Goal: Task Accomplishment & Management: Complete application form

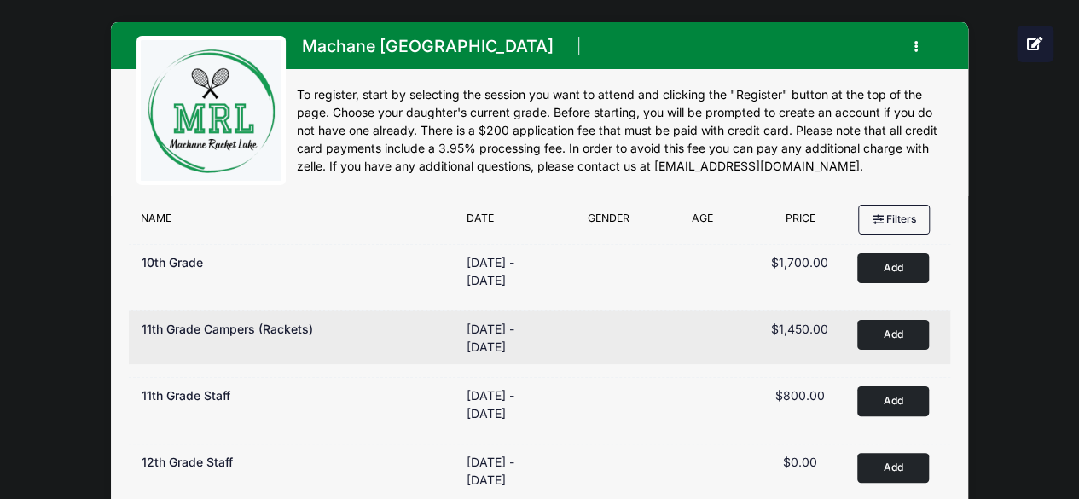
click at [905, 329] on button "Add to Cart" at bounding box center [893, 335] width 72 height 30
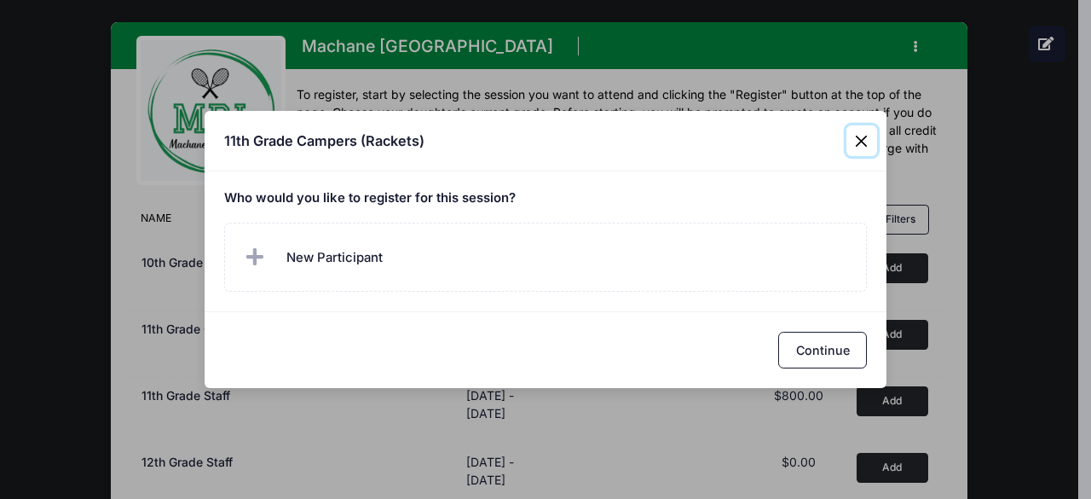
click at [871, 143] on button "Close" at bounding box center [862, 140] width 31 height 31
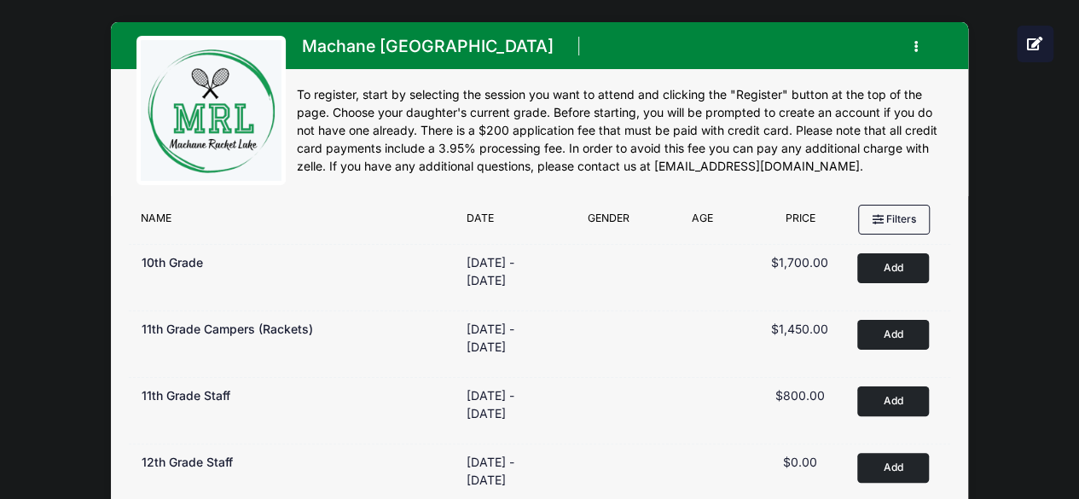
click at [927, 49] on button "button" at bounding box center [920, 47] width 46 height 30
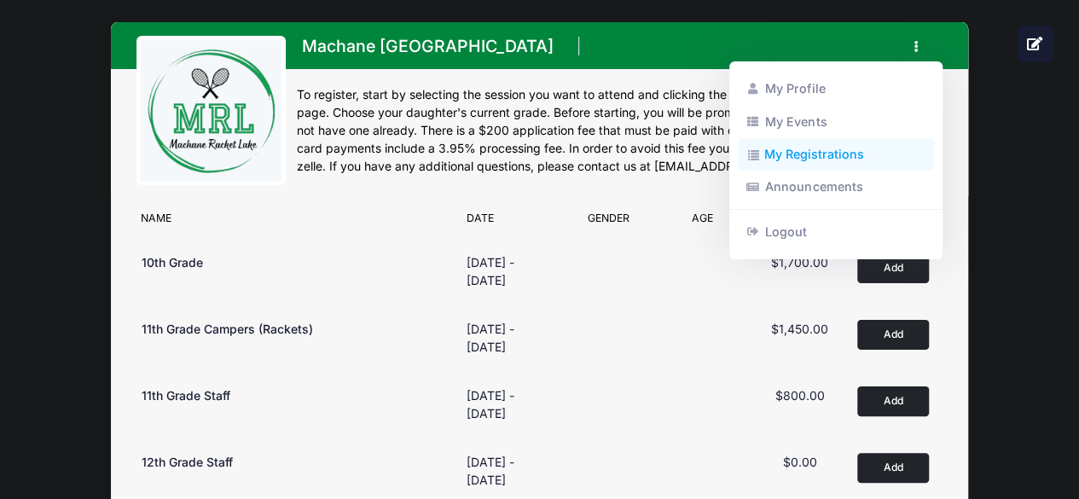
click at [854, 157] on link "My Registrations" at bounding box center [836, 154] width 197 height 32
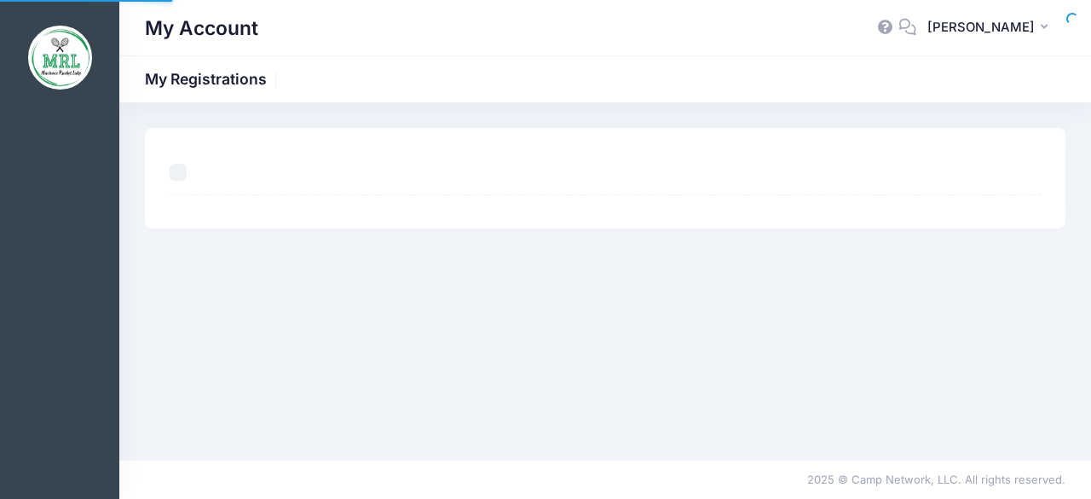
select select "50"
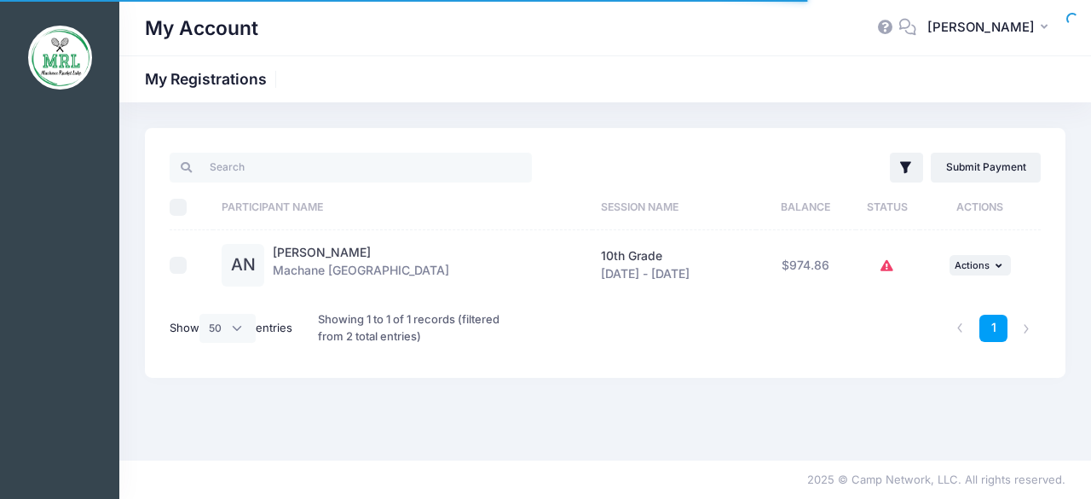
click at [905, 338] on div "1" at bounding box center [790, 327] width 518 height 55
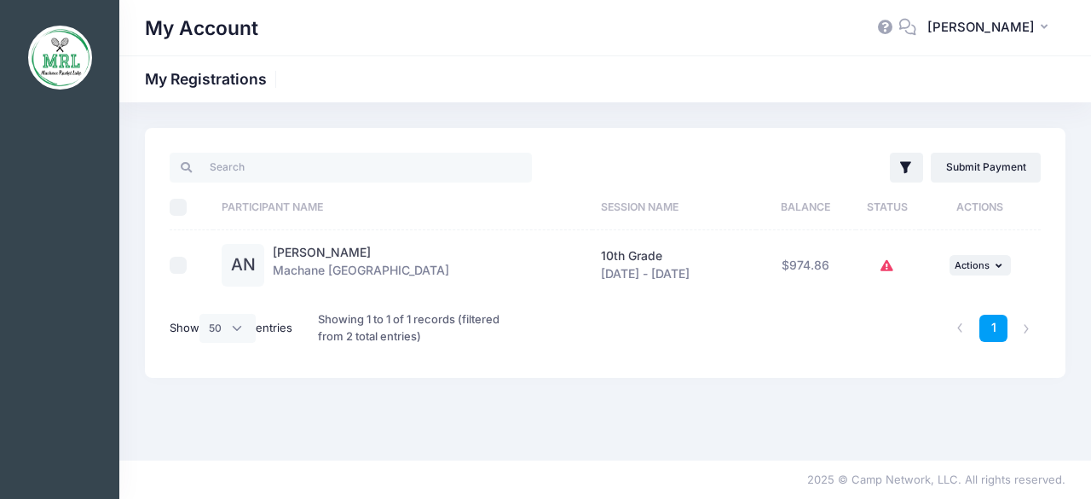
click at [889, 266] on icon at bounding box center [888, 266] width 14 height 0
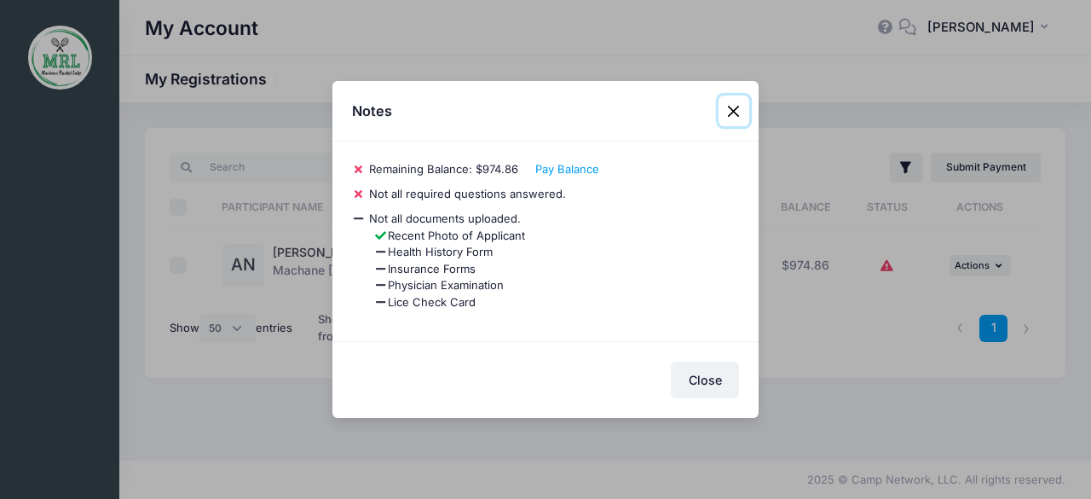
click at [744, 107] on button "Close" at bounding box center [734, 111] width 31 height 31
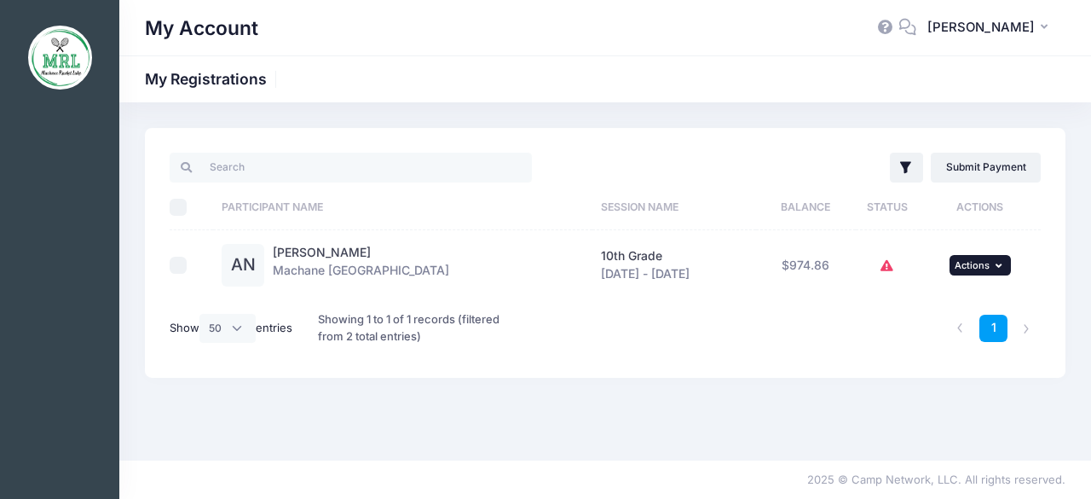
click at [981, 266] on span "Actions" at bounding box center [972, 265] width 35 height 12
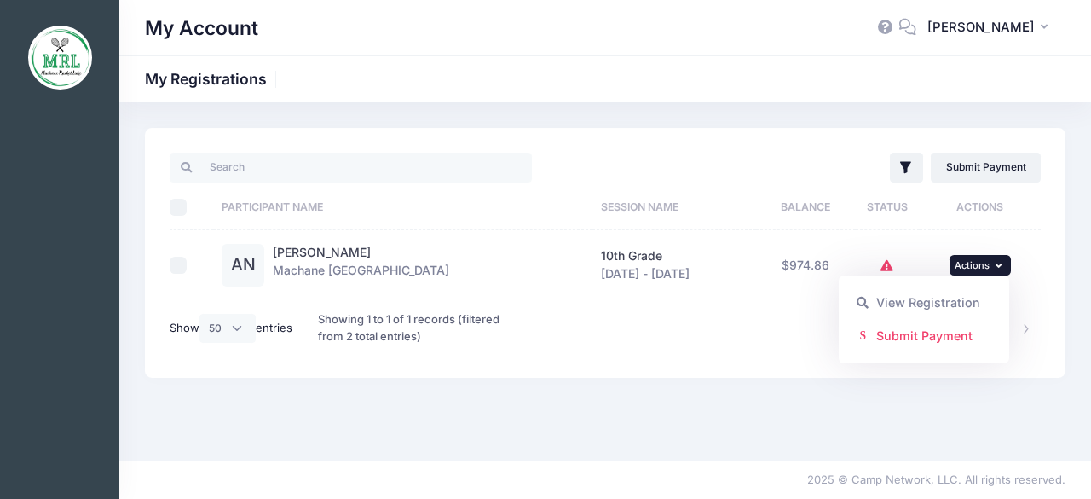
click at [759, 351] on div "1" at bounding box center [790, 327] width 518 height 55
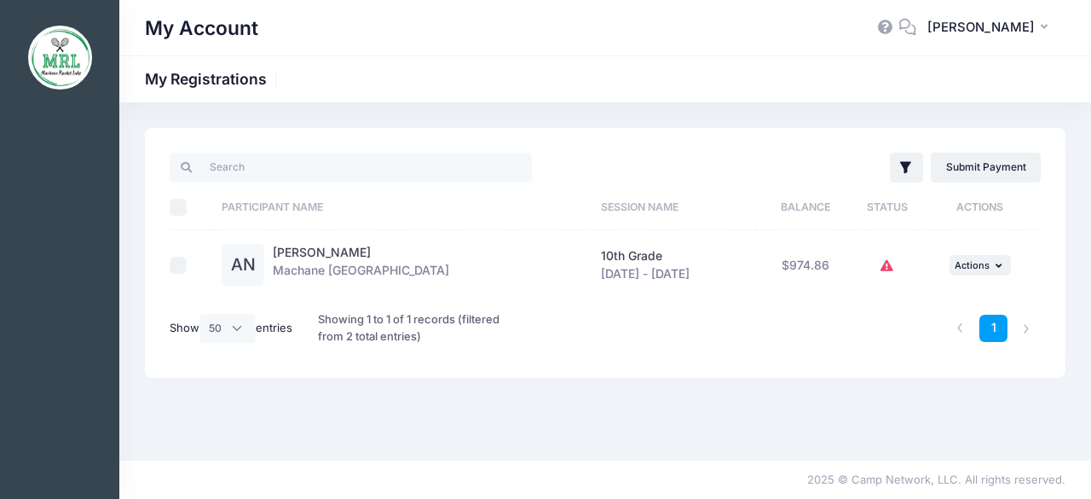
click at [887, 275] on button at bounding box center [888, 265] width 14 height 37
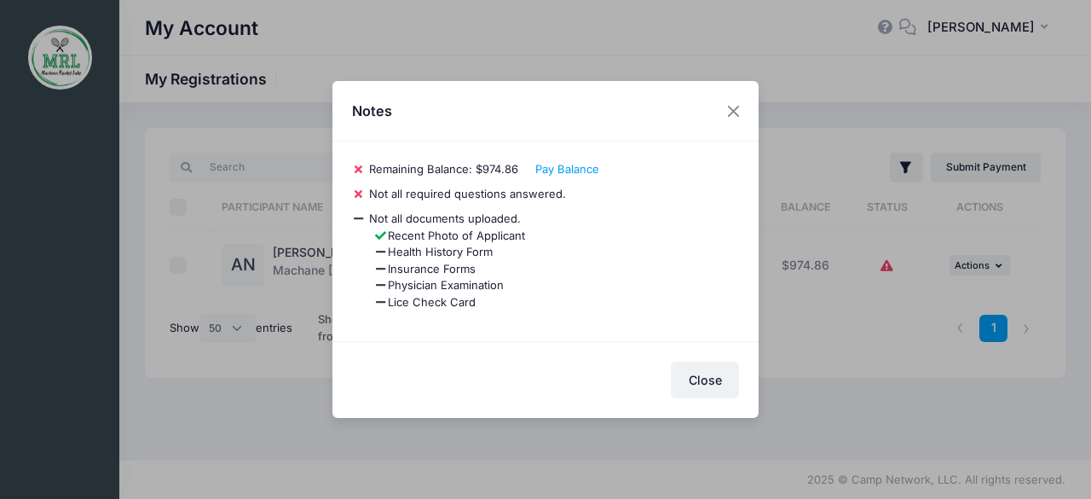
click at [486, 276] on li "Insurance Forms" at bounding box center [557, 269] width 366 height 17
click at [800, 330] on div "Notes 9bace973c324a8d1 Adina Neuhaus Remaining Balance: $974.86 Pay Balance Not…" at bounding box center [545, 249] width 1091 height 499
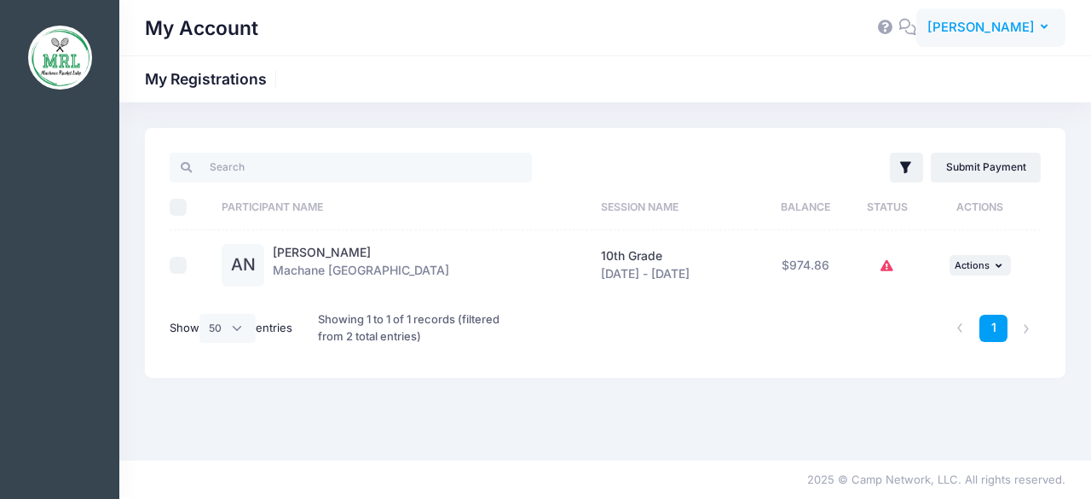
click at [1035, 31] on span "[PERSON_NAME]" at bounding box center [981, 27] width 107 height 19
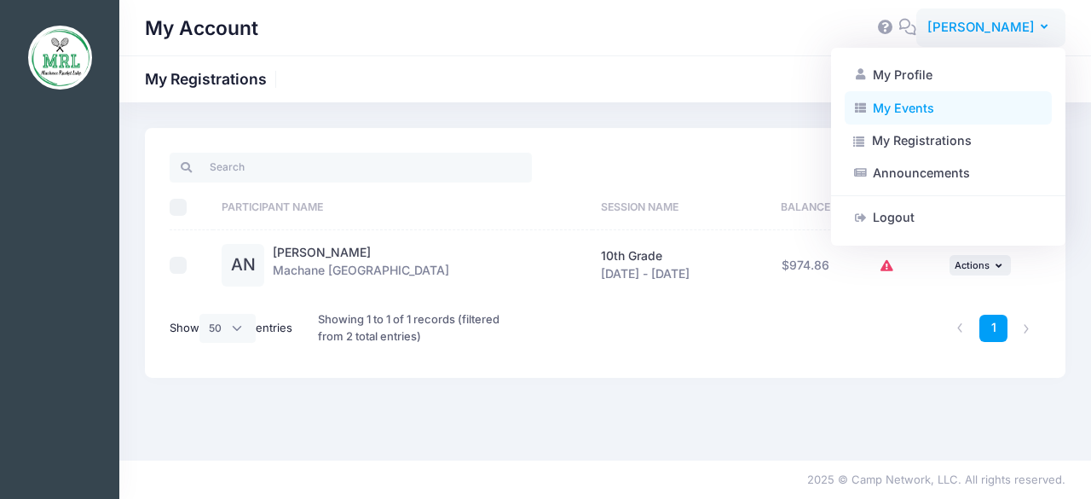
click at [929, 103] on link "My Events" at bounding box center [948, 107] width 207 height 32
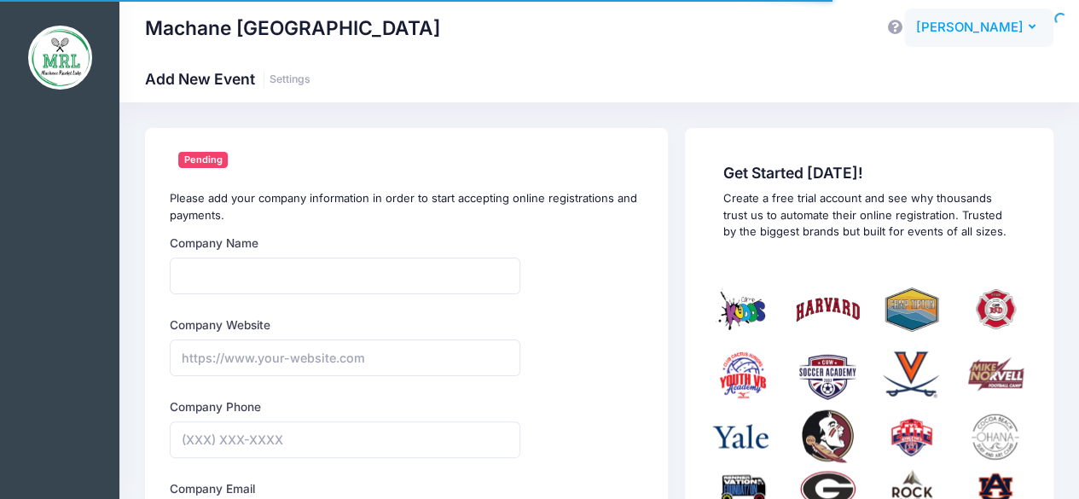
click at [1018, 30] on span "[PERSON_NAME]" at bounding box center [968, 27] width 107 height 19
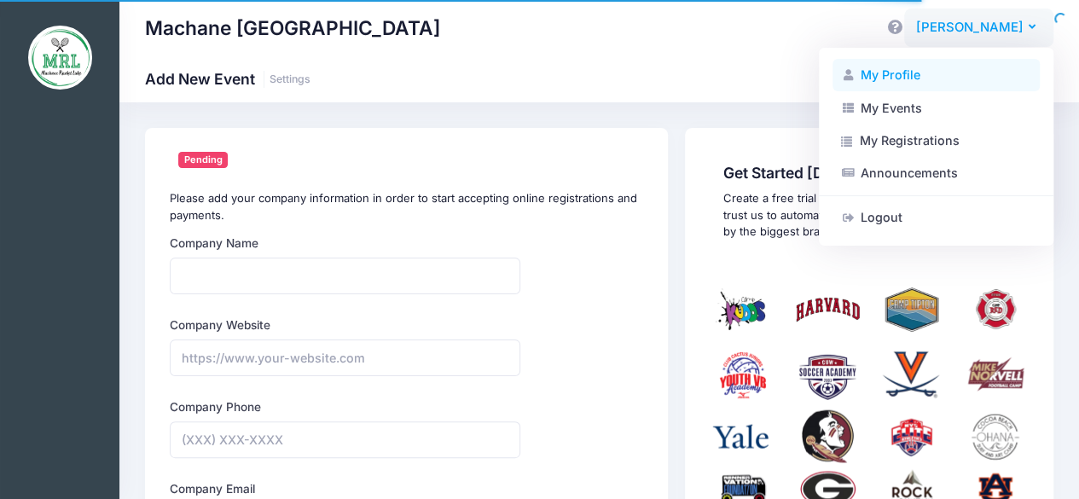
click at [939, 72] on link "My Profile" at bounding box center [935, 75] width 207 height 32
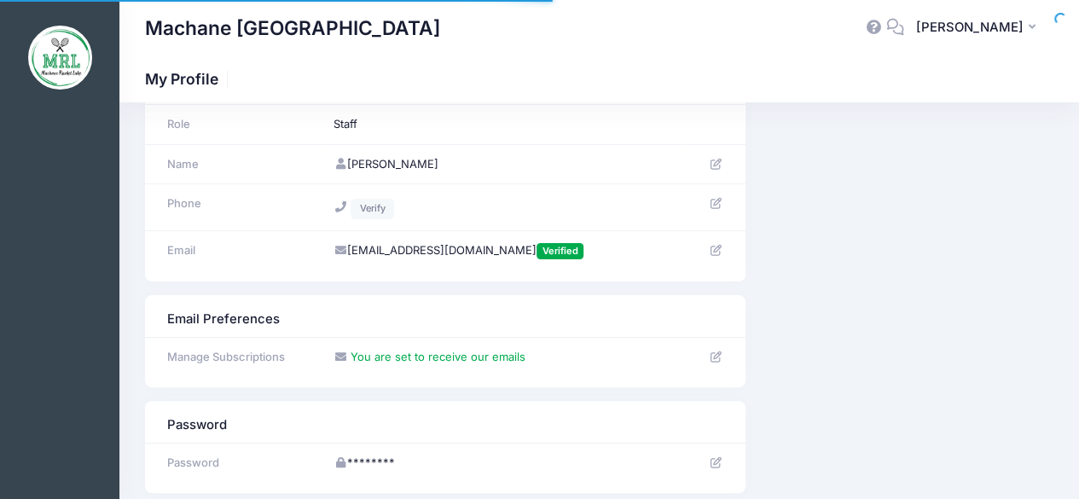
scroll to position [165, 0]
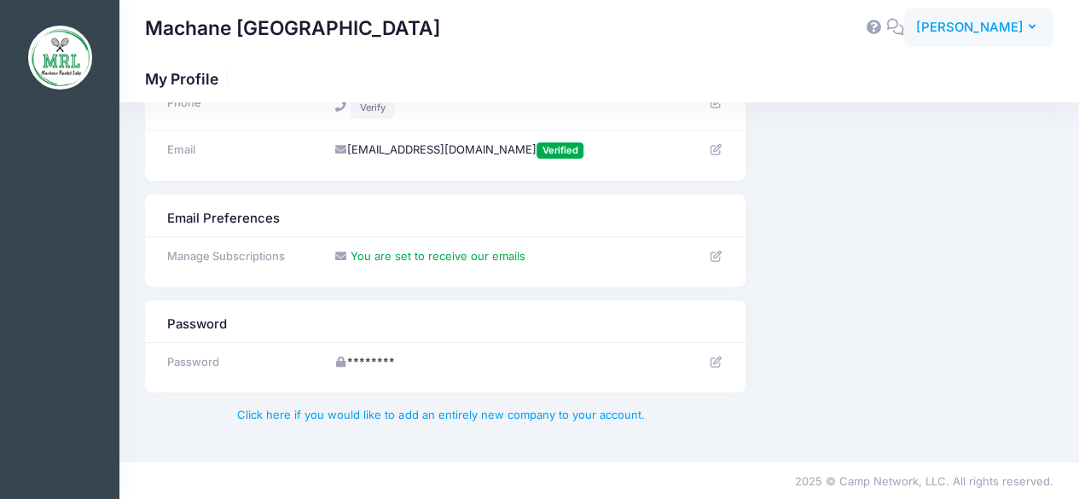
click at [1016, 28] on span "[PERSON_NAME]" at bounding box center [968, 27] width 107 height 19
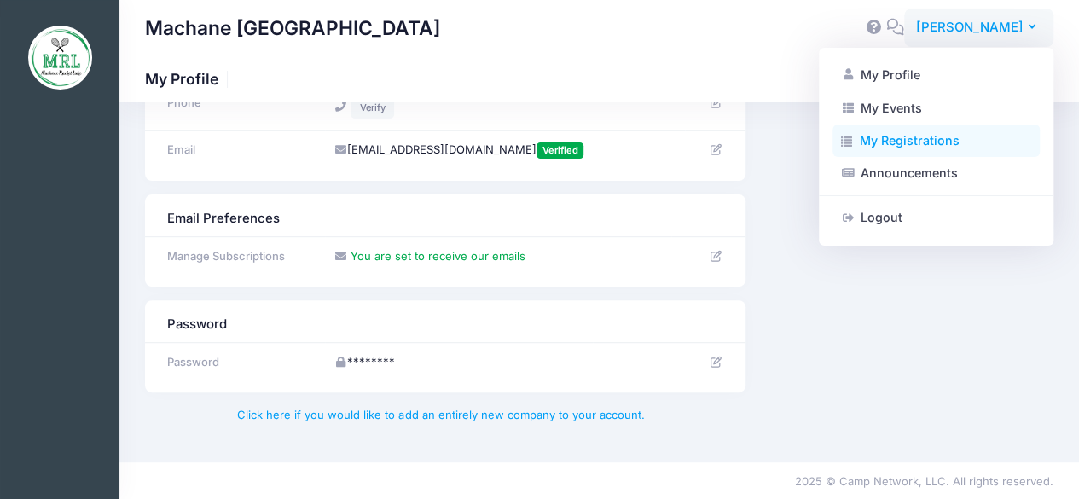
click at [942, 143] on link "My Registrations" at bounding box center [935, 140] width 207 height 32
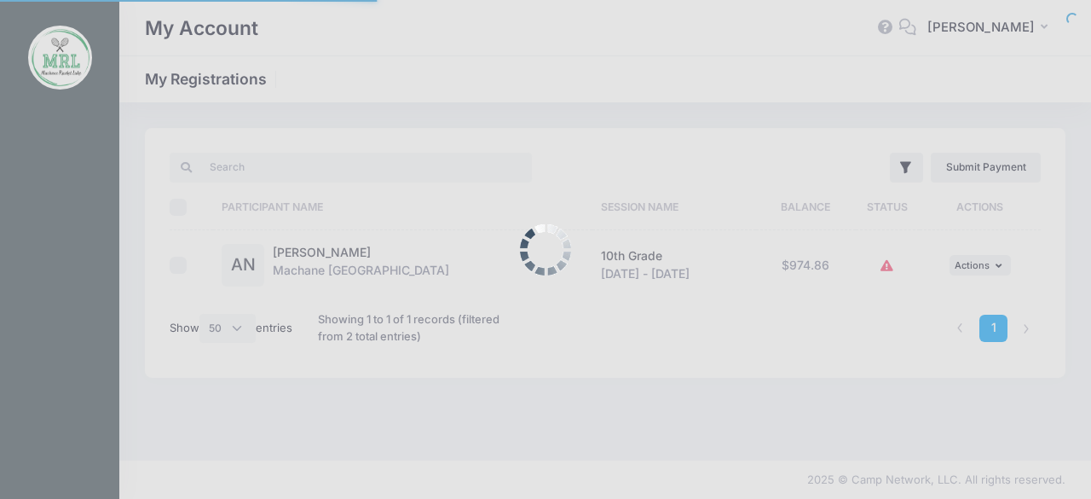
select select "50"
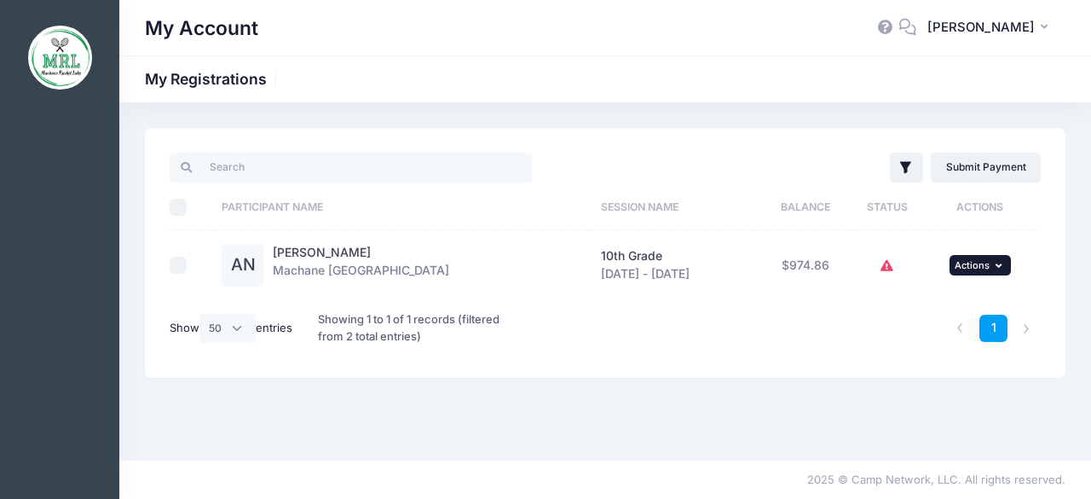
click at [987, 265] on span "Actions" at bounding box center [972, 265] width 35 height 12
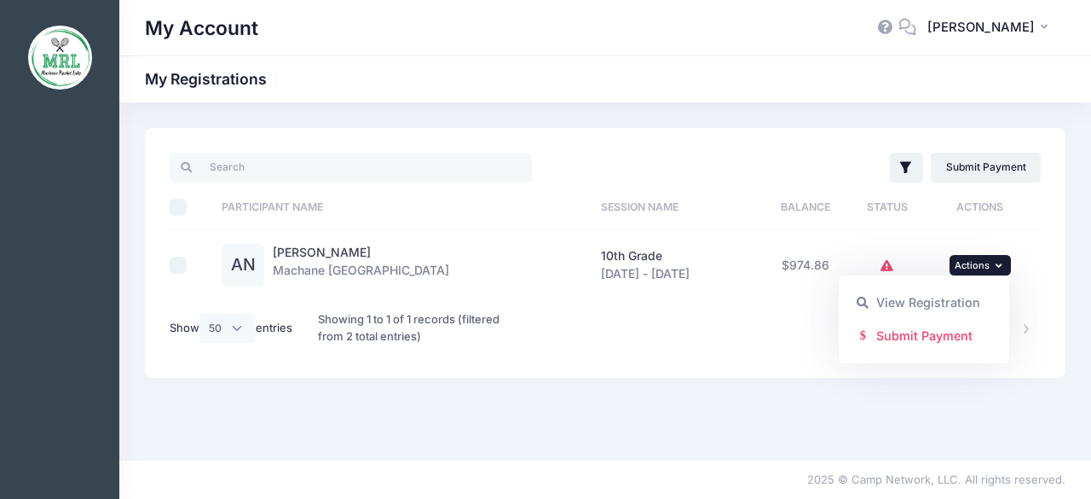
click at [102, 344] on div "My Events My Profile Log out" at bounding box center [59, 285] width 119 height 364
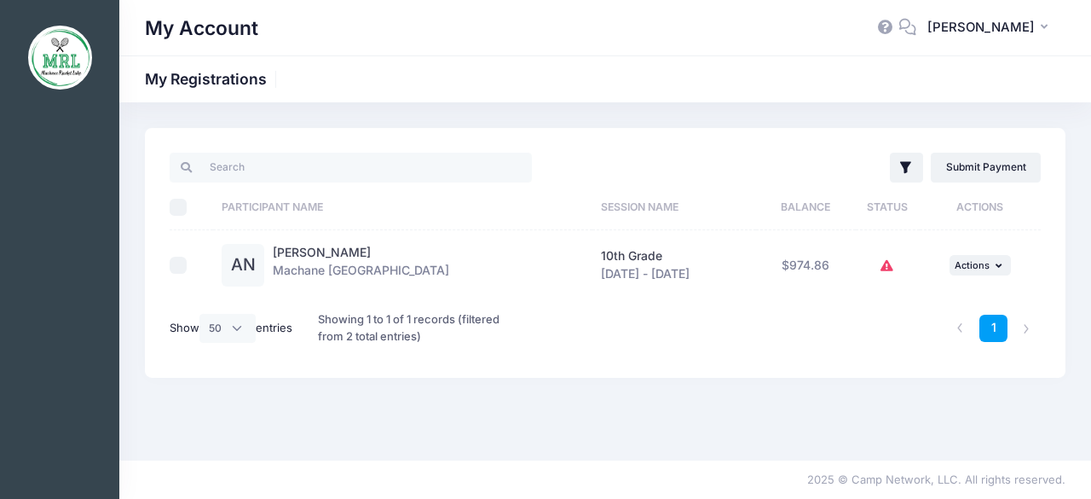
click at [173, 210] on input "Select All" at bounding box center [178, 207] width 17 height 17
checkbox input "true"
click at [173, 269] on input "checkbox" at bounding box center [178, 265] width 17 height 17
checkbox input "false"
click at [304, 256] on link "Adina Neuhaus" at bounding box center [322, 252] width 98 height 14
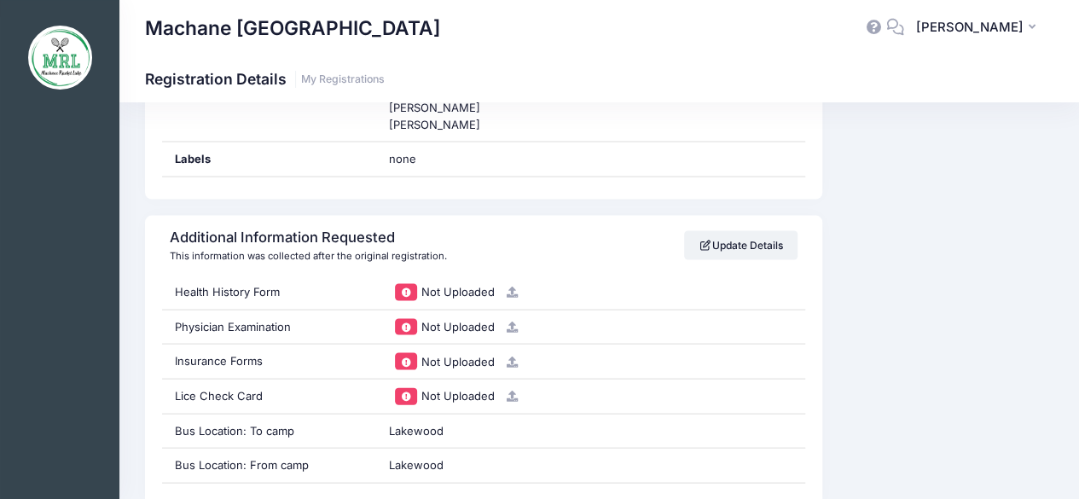
scroll to position [1680, 0]
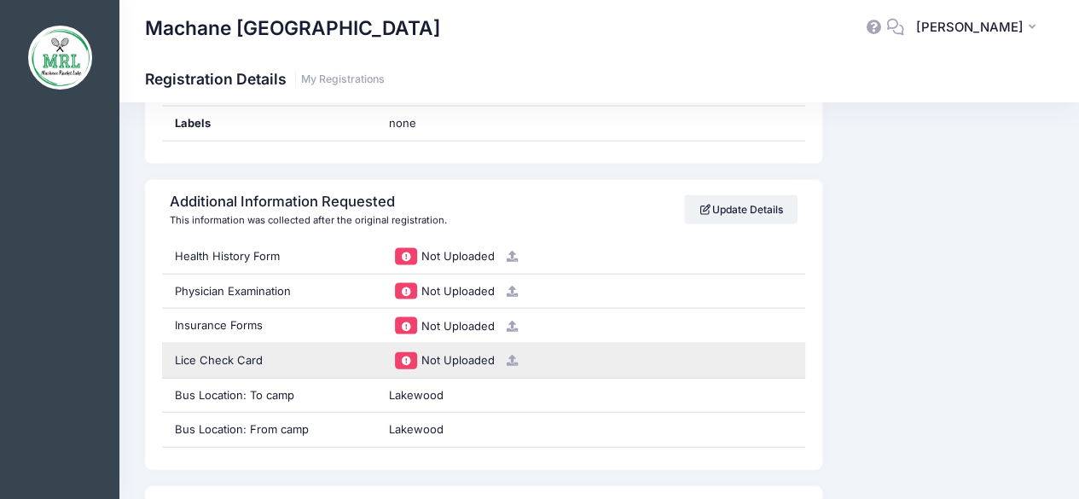
click at [457, 353] on span "Not Uploaded" at bounding box center [456, 360] width 73 height 14
click at [200, 344] on div "Lice Check Card" at bounding box center [269, 361] width 215 height 34
click at [201, 348] on div "Lice Check Card" at bounding box center [269, 361] width 215 height 34
click at [203, 349] on div "Lice Check Card" at bounding box center [269, 361] width 215 height 34
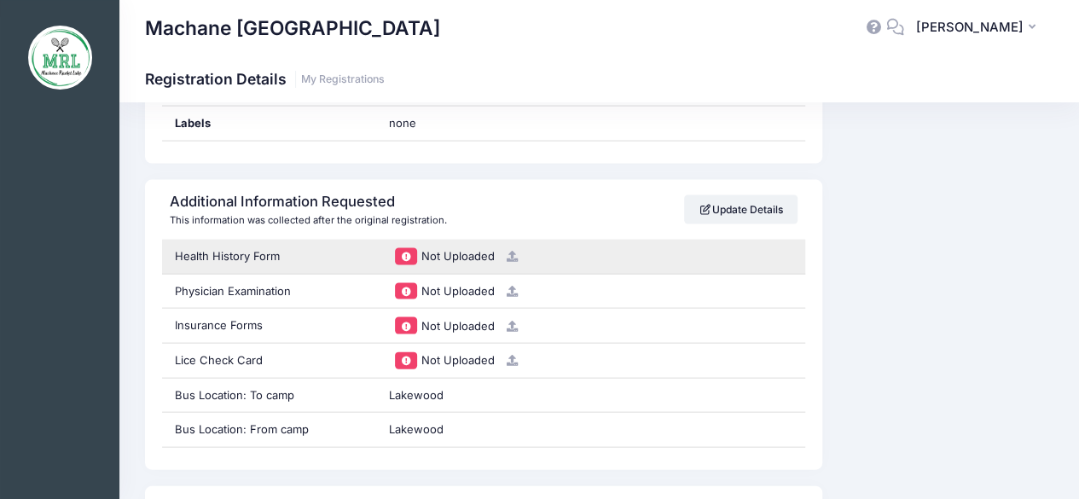
click at [426, 249] on span "Not Uploaded" at bounding box center [456, 256] width 73 height 14
click at [515, 251] on icon at bounding box center [512, 256] width 14 height 11
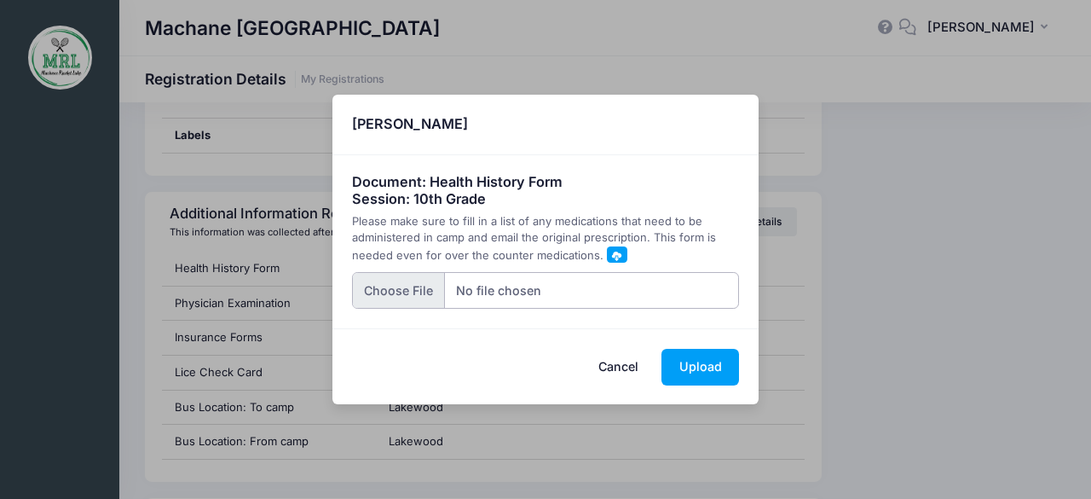
click at [384, 292] on input "file" at bounding box center [546, 290] width 388 height 37
click at [621, 378] on button "Cancel" at bounding box center [619, 367] width 75 height 37
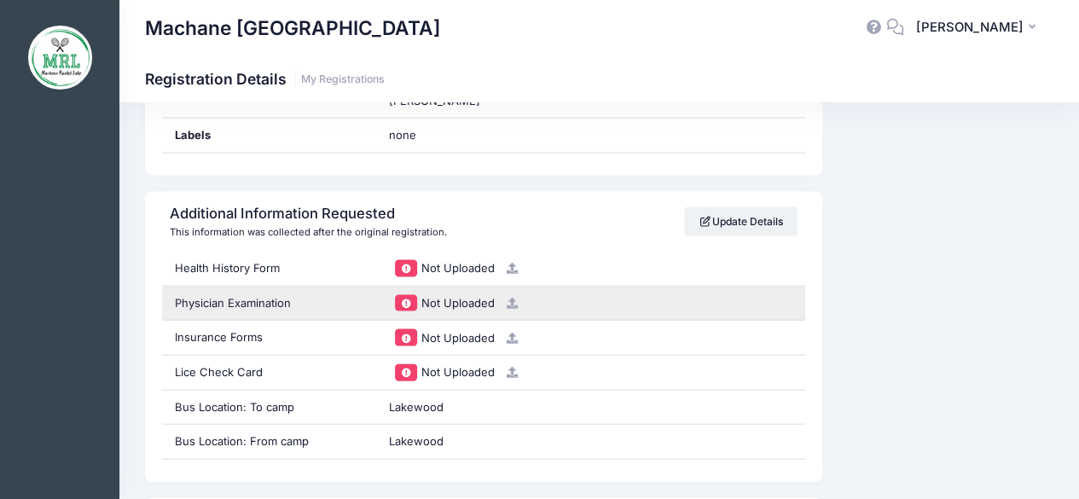
click at [515, 298] on icon at bounding box center [512, 303] width 14 height 11
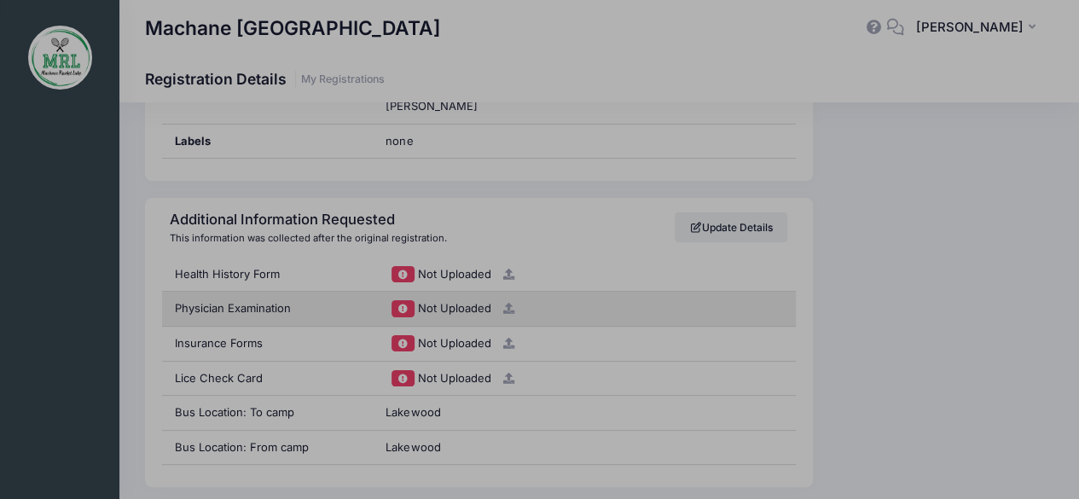
scroll to position [1657, 0]
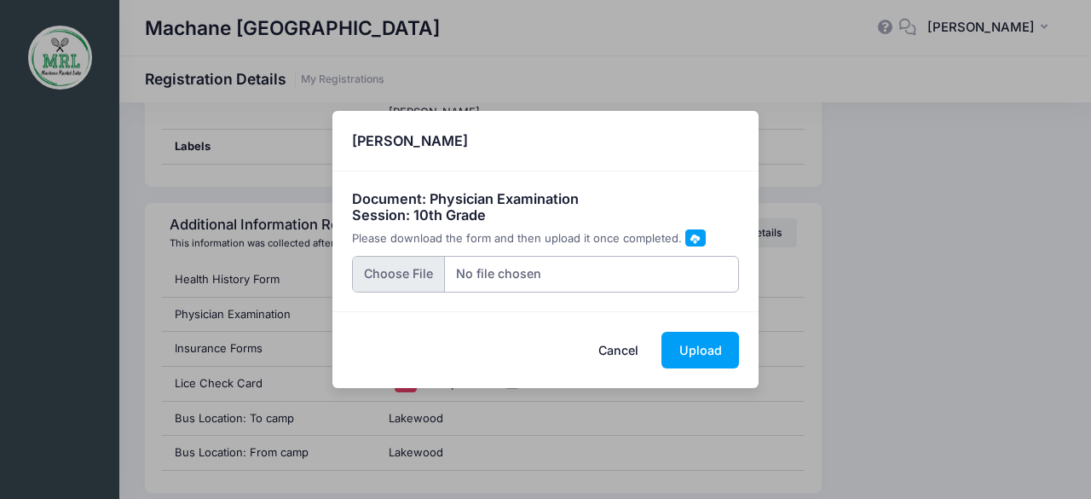
click at [541, 273] on input "file" at bounding box center [546, 274] width 388 height 37
type input "C:\fakepath\Neuhaus_Adina_20250501241.pdf"
click at [566, 264] on input "file" at bounding box center [546, 274] width 388 height 37
click at [693, 276] on input "file" at bounding box center [546, 274] width 388 height 37
click at [628, 356] on button "Cancel" at bounding box center [619, 350] width 75 height 37
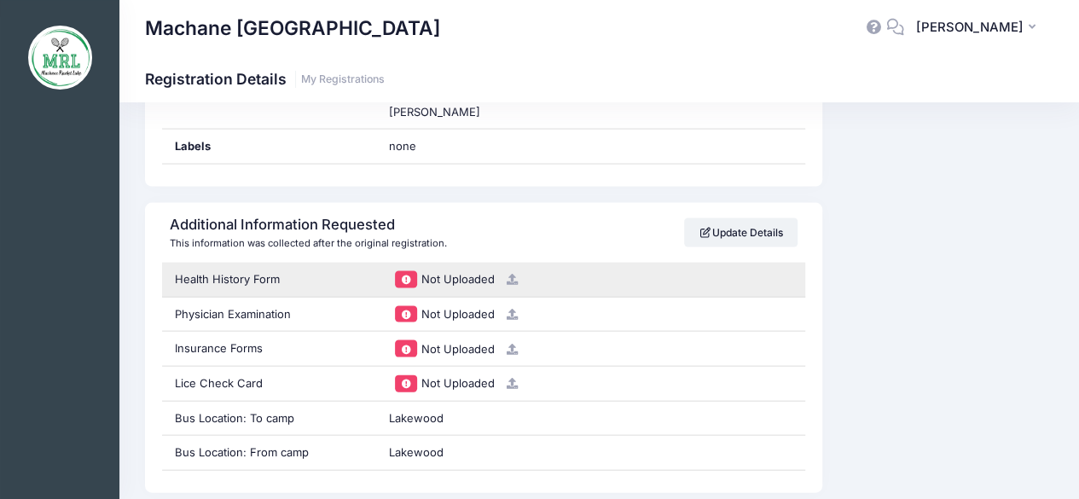
click at [454, 275] on span "Not Uploaded" at bounding box center [456, 279] width 73 height 14
click at [515, 274] on icon at bounding box center [512, 279] width 14 height 11
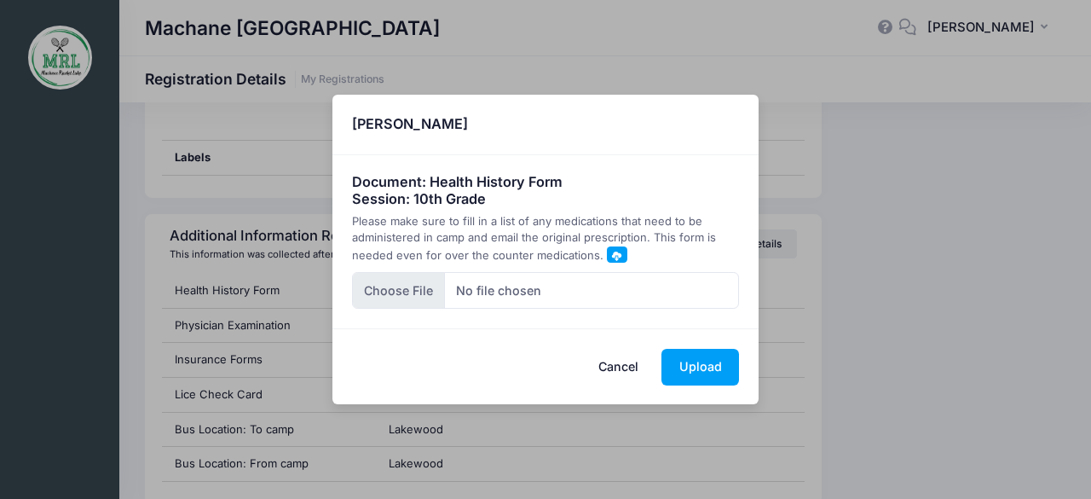
click at [529, 284] on input "file" at bounding box center [546, 290] width 388 height 37
click at [409, 287] on input "file" at bounding box center [546, 290] width 388 height 37
click at [617, 366] on button "Cancel" at bounding box center [619, 367] width 75 height 37
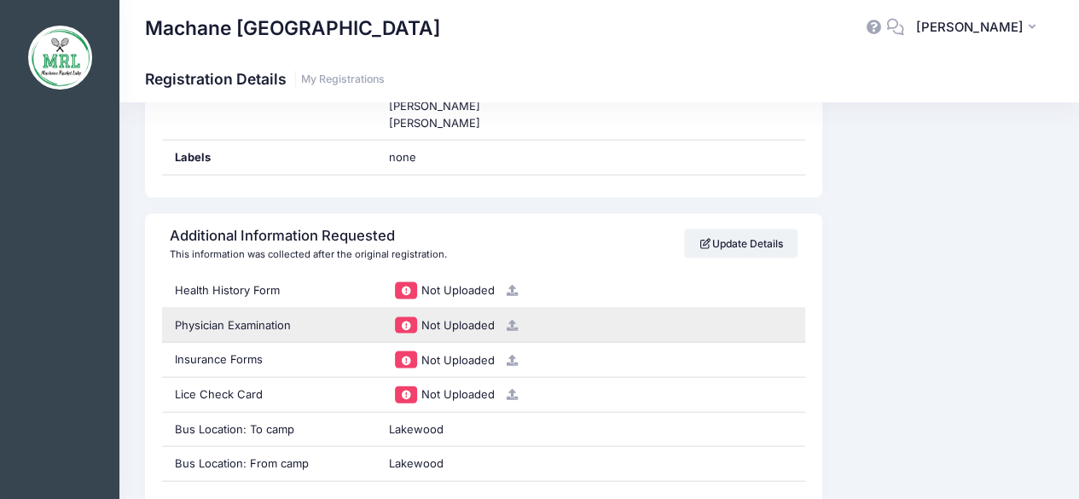
click at [512, 320] on icon at bounding box center [512, 325] width 14 height 11
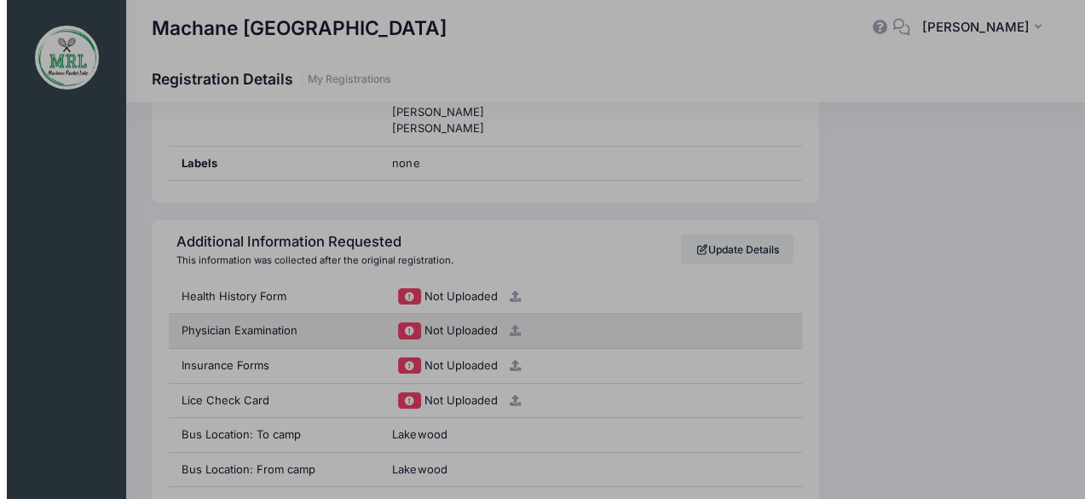
scroll to position [1634, 0]
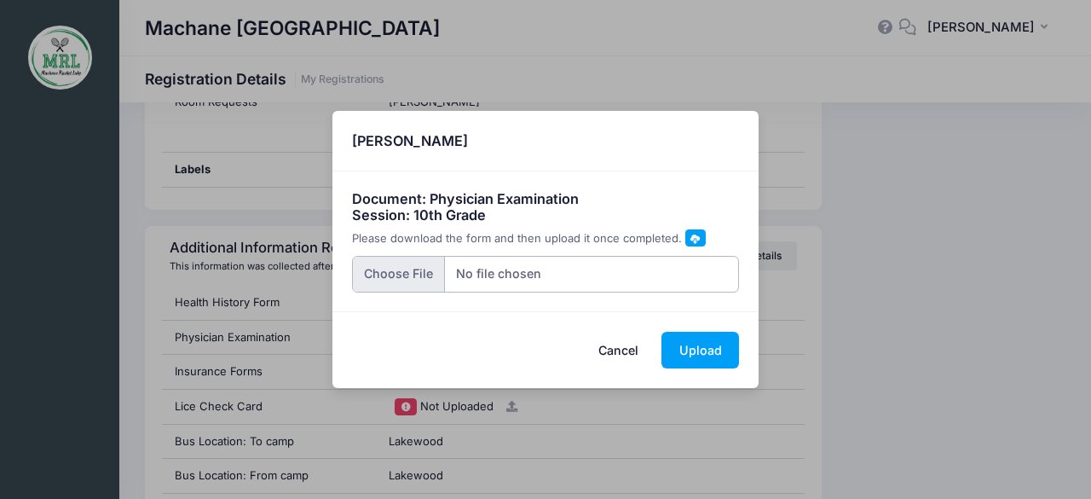
click at [539, 268] on input "file" at bounding box center [546, 274] width 388 height 37
type input "C:\fakepath\Neuhaus_Adina_20250501.pdf"
click at [697, 354] on button "Upload" at bounding box center [701, 350] width 78 height 37
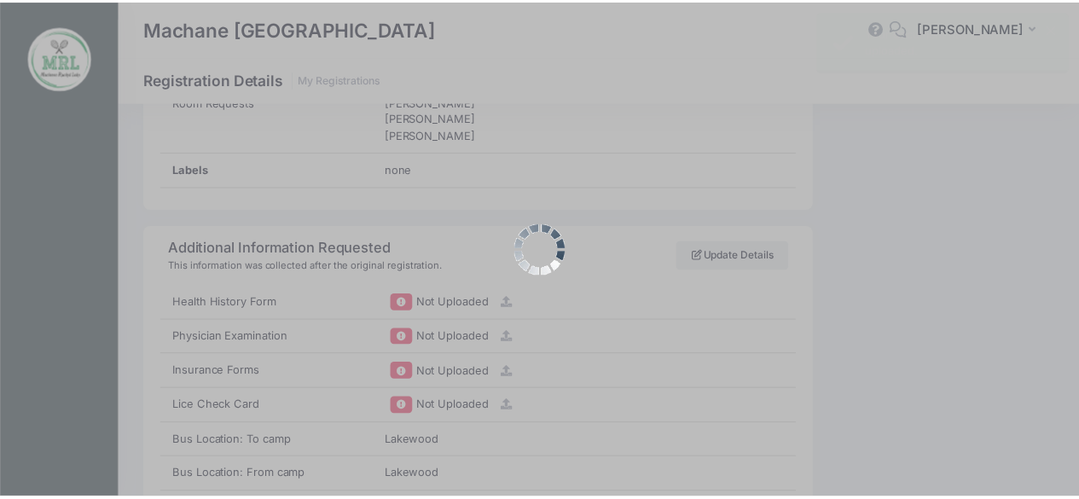
scroll to position [0, 0]
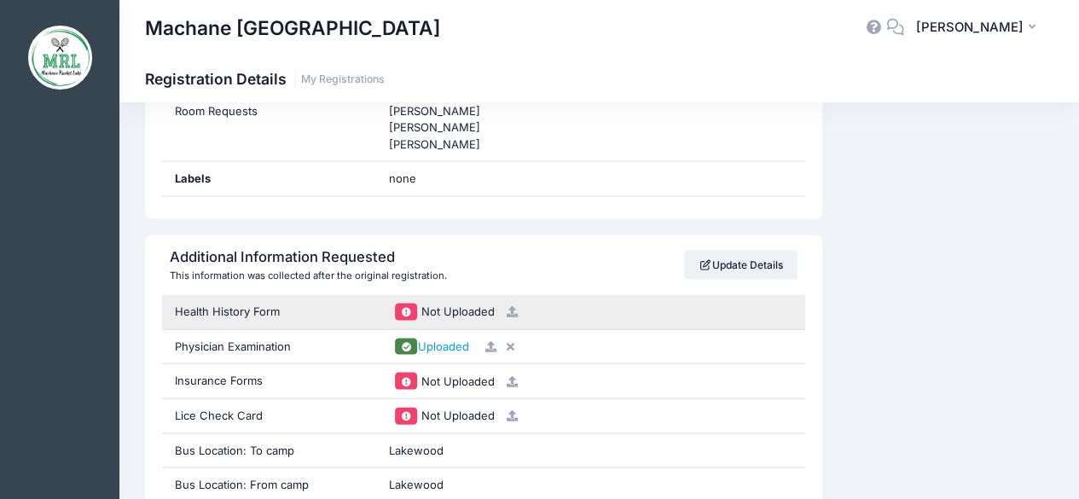
click at [511, 306] on icon at bounding box center [512, 311] width 14 height 11
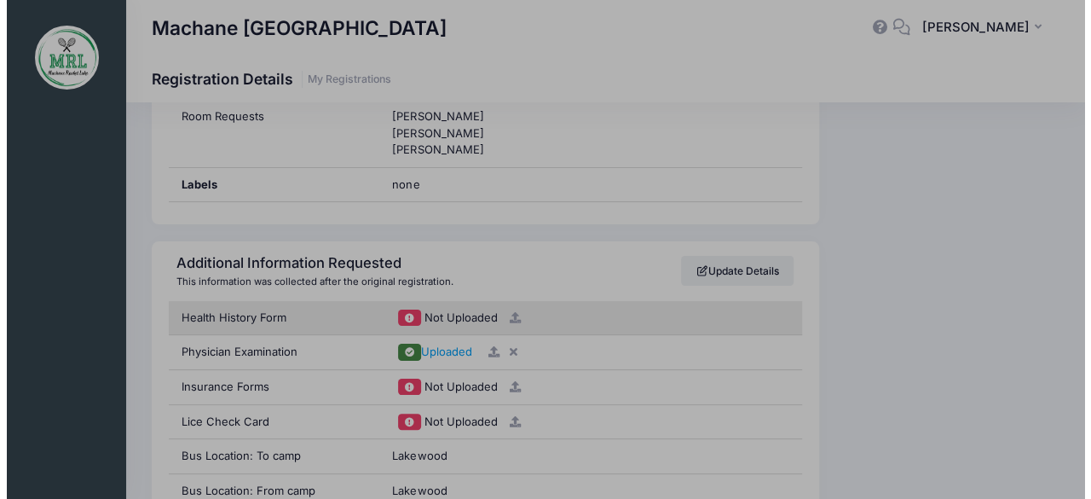
scroll to position [1613, 0]
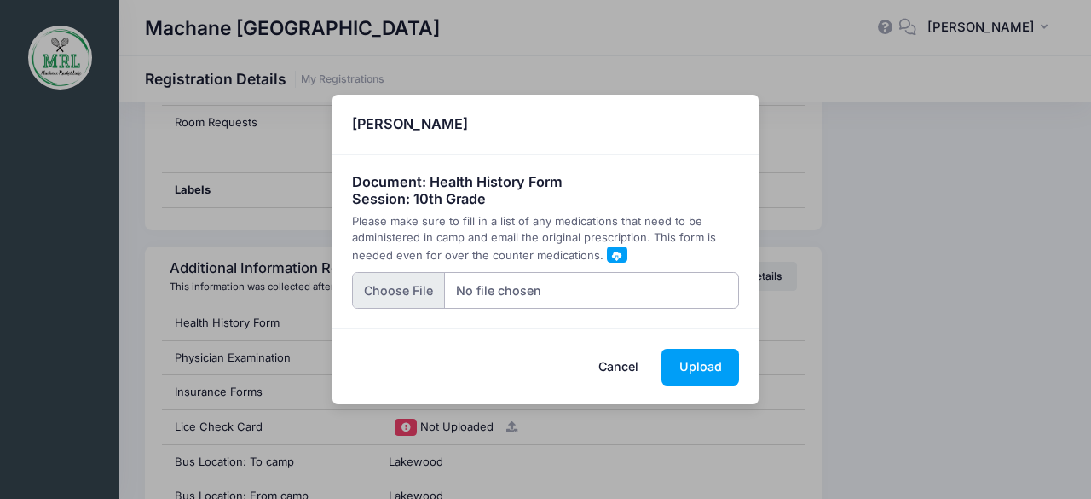
click at [429, 283] on input "file" at bounding box center [546, 290] width 388 height 37
type input "C:\fakepath\Neuhaus_Adina_20250501241.pdf"
click at [703, 364] on button "Upload" at bounding box center [701, 367] width 78 height 37
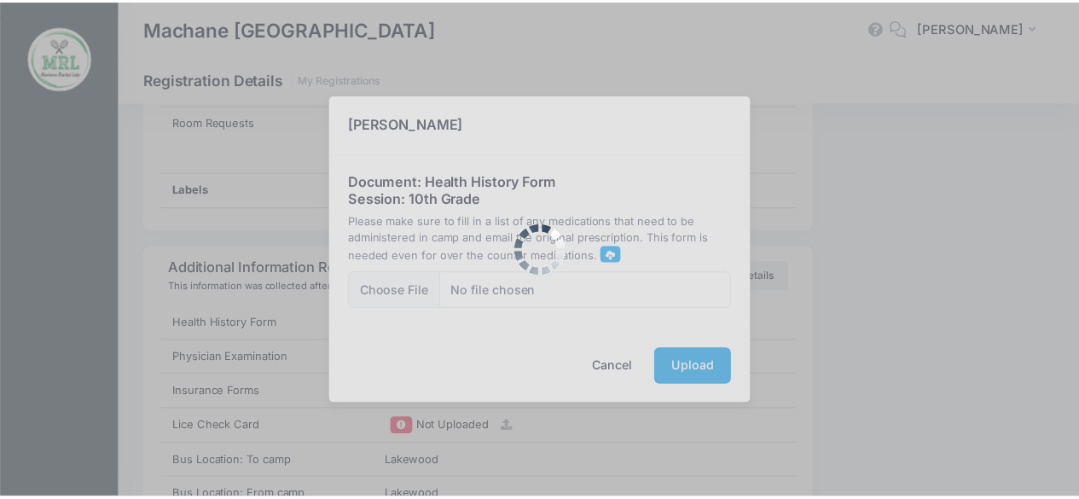
scroll to position [0, 0]
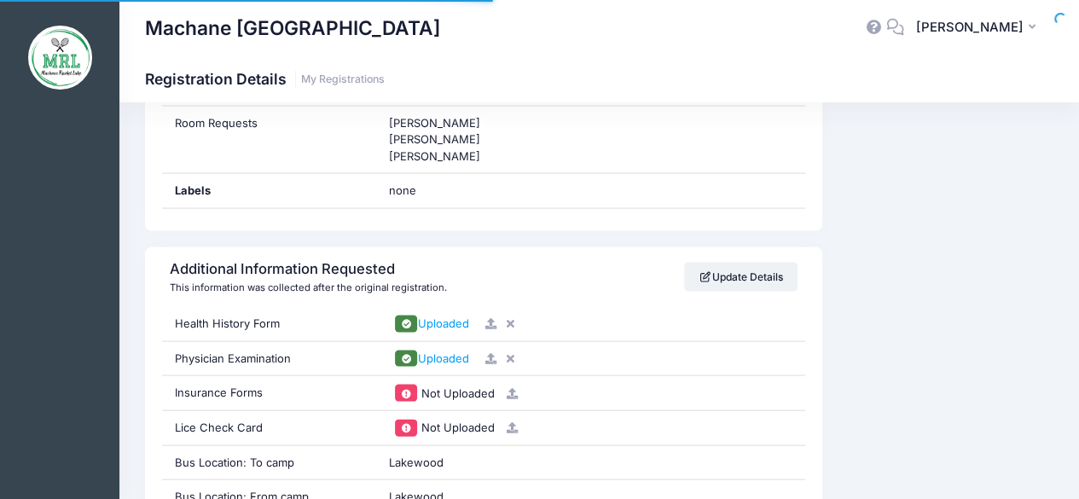
scroll to position [1613, 0]
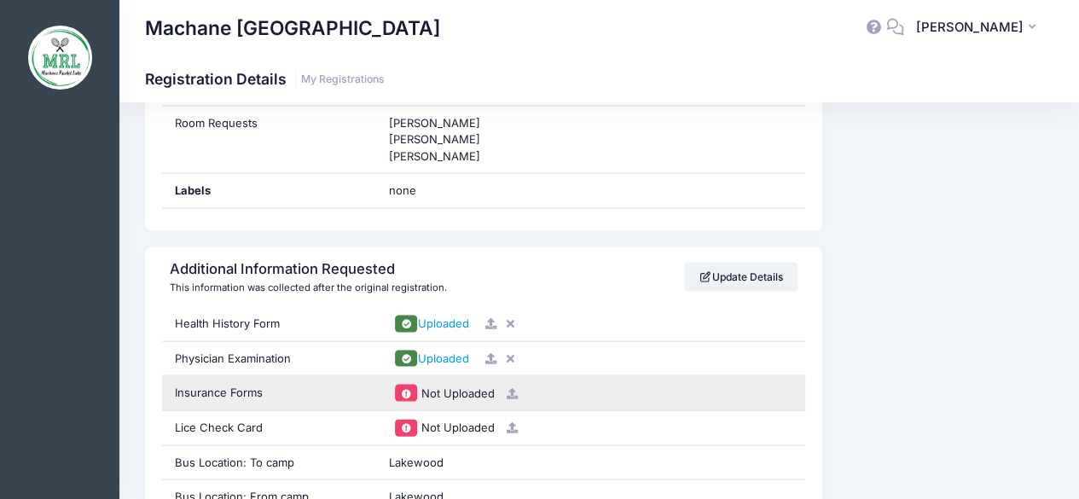
click at [508, 387] on icon at bounding box center [512, 392] width 14 height 11
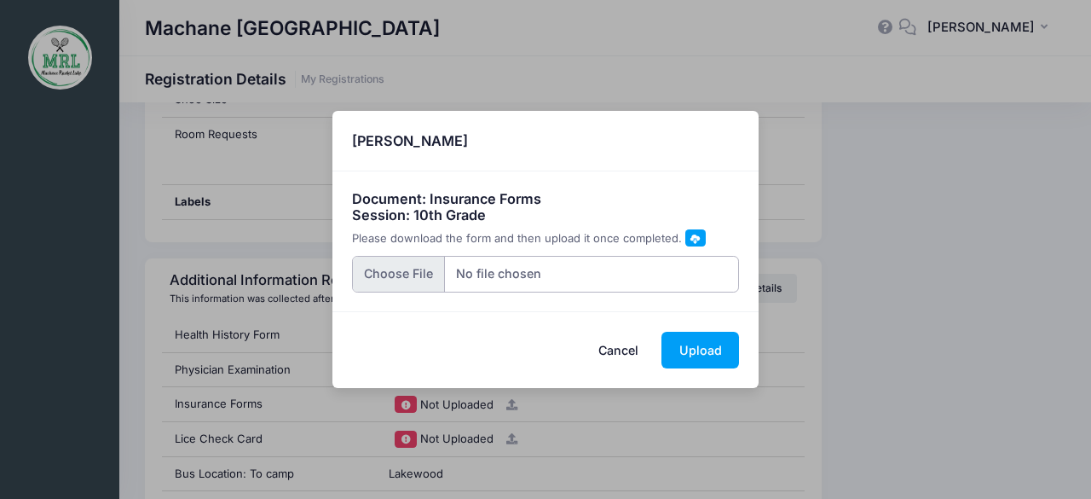
click at [418, 275] on input "file" at bounding box center [546, 274] width 388 height 37
click at [275, 208] on div "× Adina Neuhaus Document: Insurance Forms Session: 10th Grade Please download t…" at bounding box center [545, 249] width 1091 height 499
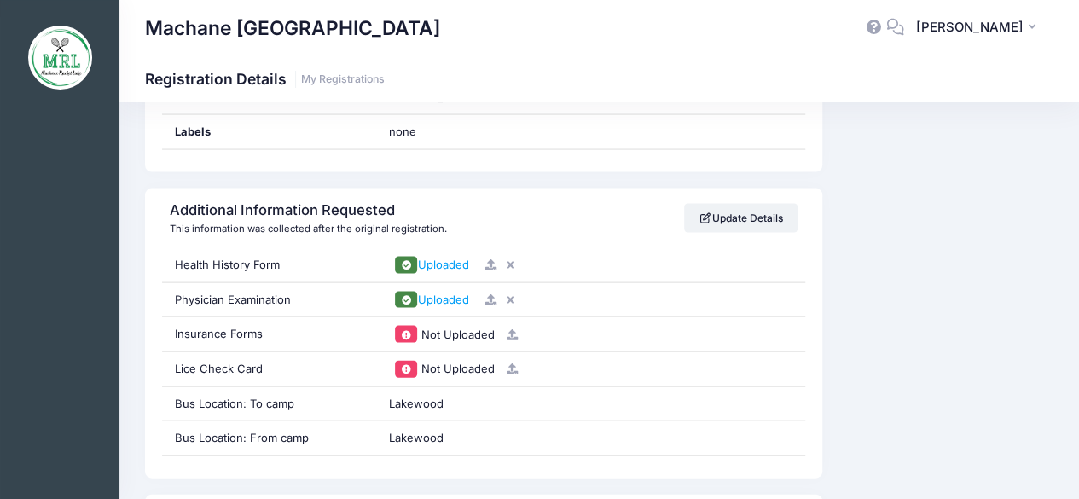
scroll to position [1676, 0]
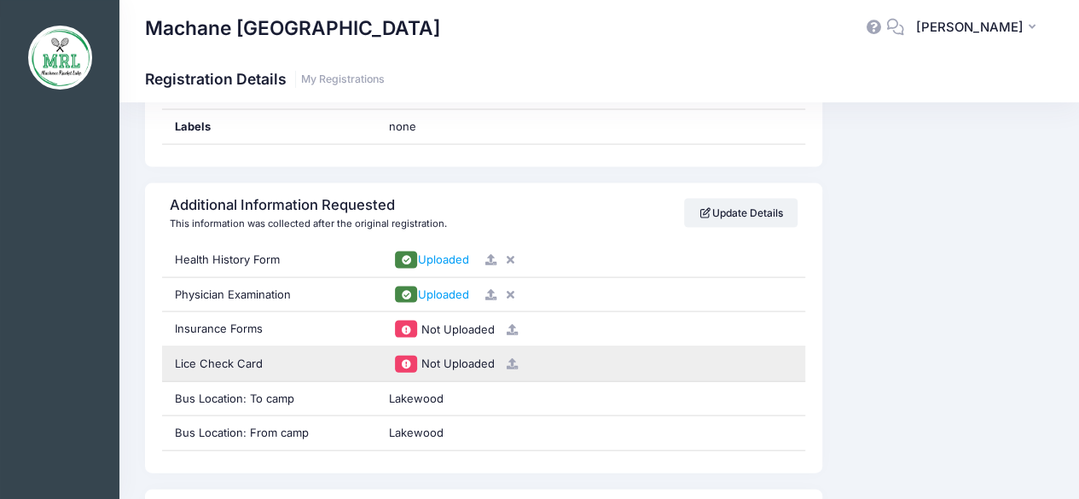
click at [217, 347] on div "Lice Check Card" at bounding box center [269, 364] width 215 height 34
click at [458, 356] on span "Not Uploaded" at bounding box center [456, 363] width 73 height 14
click at [448, 356] on span "Not Uploaded" at bounding box center [456, 363] width 73 height 14
click at [444, 356] on span "Not Uploaded" at bounding box center [456, 363] width 73 height 14
click at [515, 358] on icon at bounding box center [512, 363] width 14 height 11
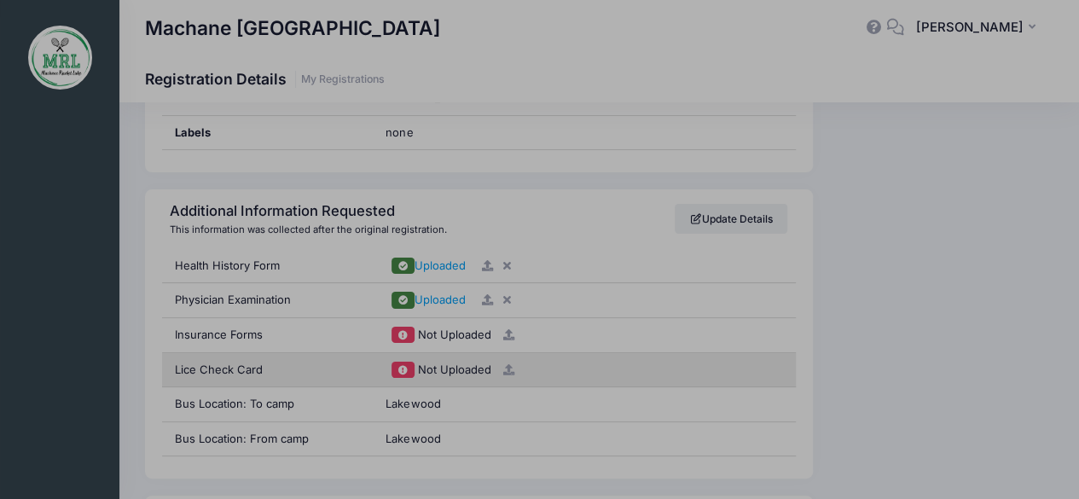
scroll to position [1665, 0]
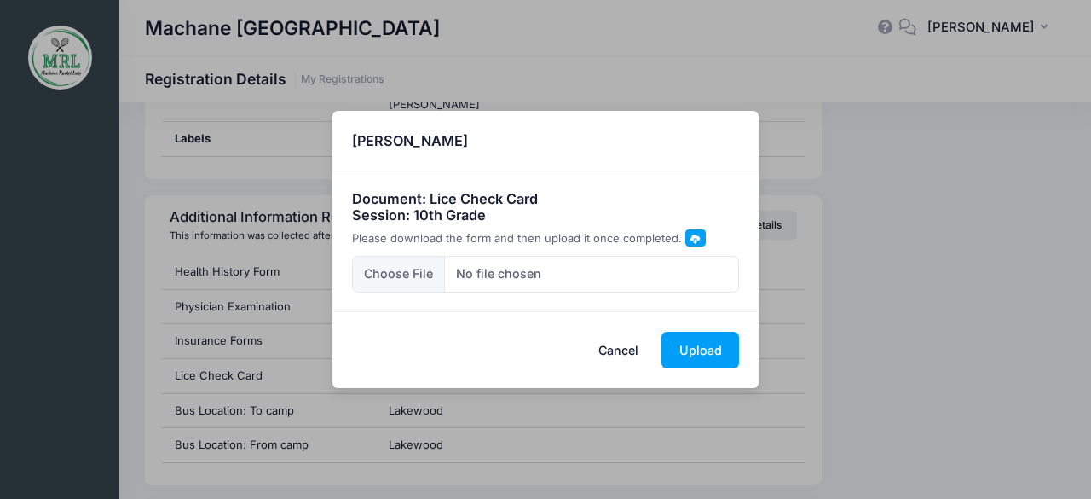
click at [94, 255] on div "× Adina Neuhaus Document: Lice Check Card Session: 10th Grade Please download t…" at bounding box center [545, 249] width 1091 height 499
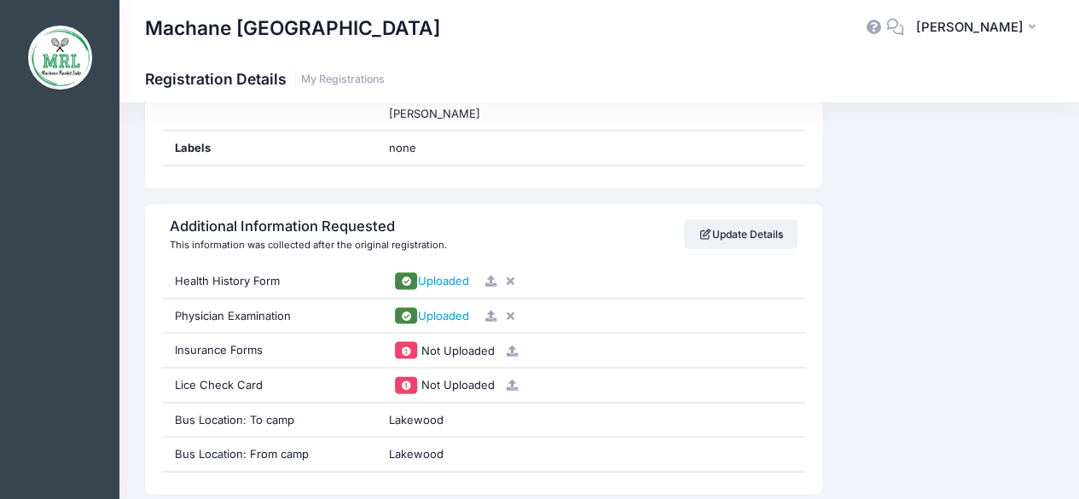
scroll to position [1654, 0]
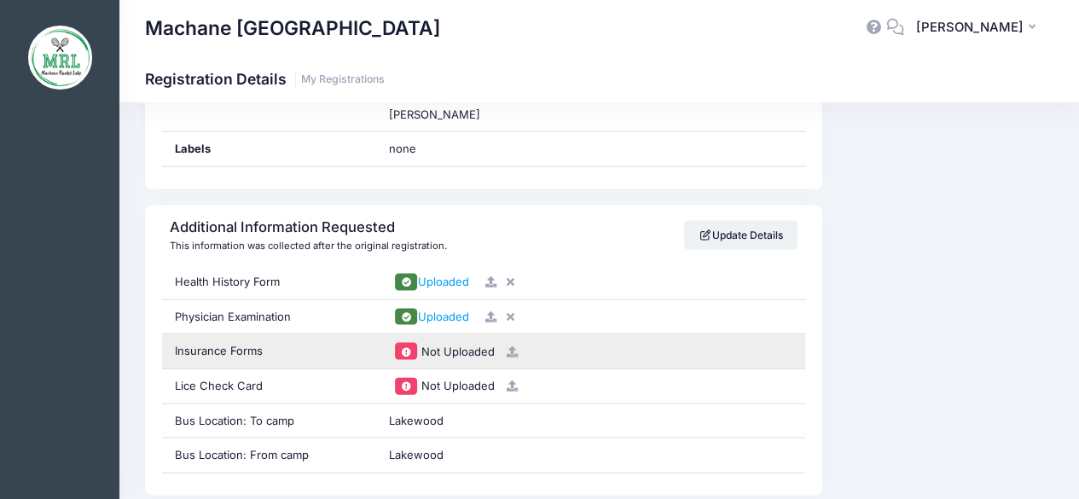
click at [507, 346] on icon at bounding box center [512, 351] width 14 height 11
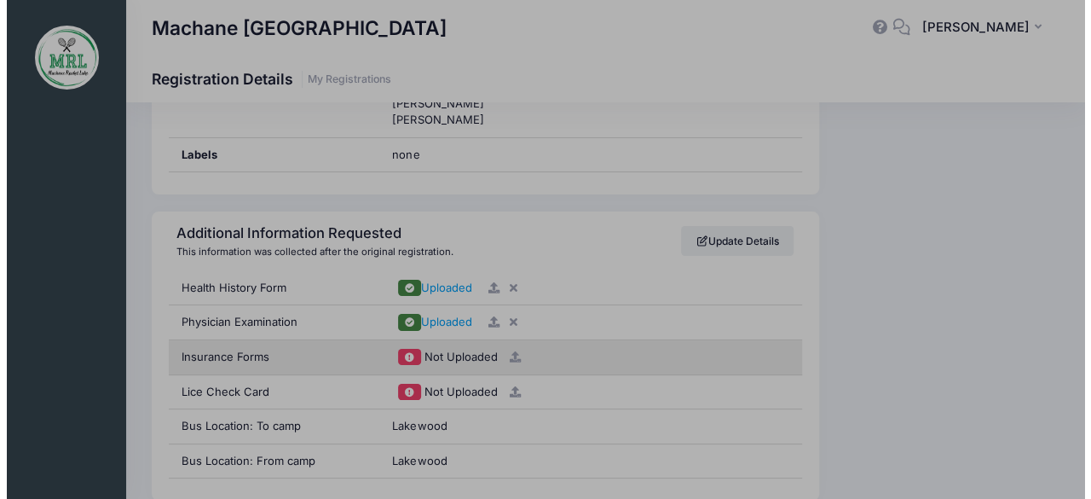
scroll to position [1643, 0]
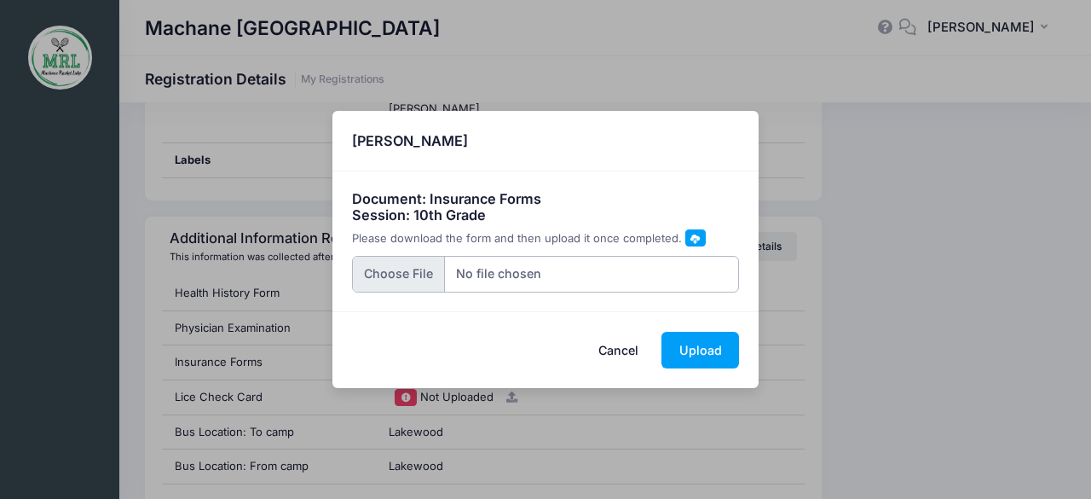
click at [392, 273] on input "file" at bounding box center [546, 274] width 388 height 37
type input "C:\fakepath\a13517v27180_i (1).pdf"
click at [699, 350] on button "Upload" at bounding box center [701, 350] width 78 height 37
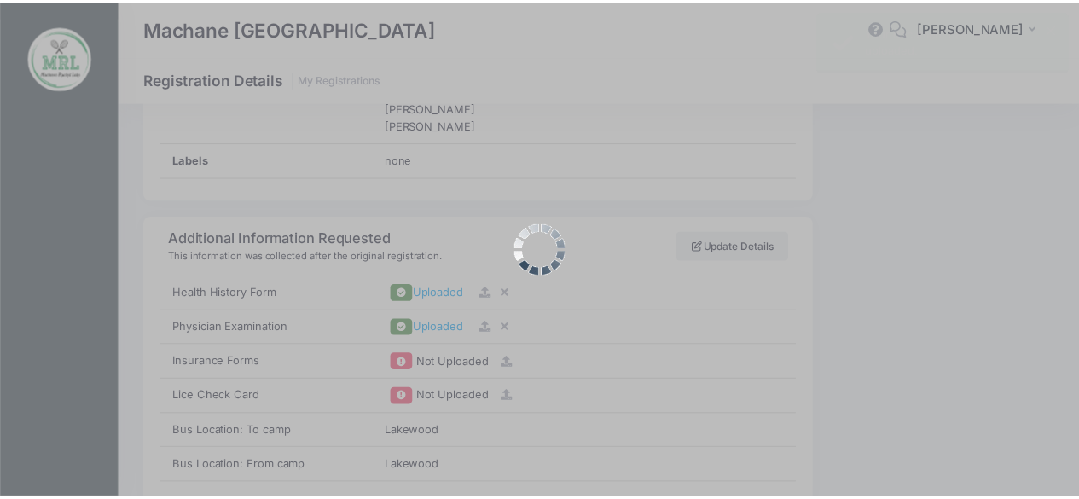
scroll to position [0, 0]
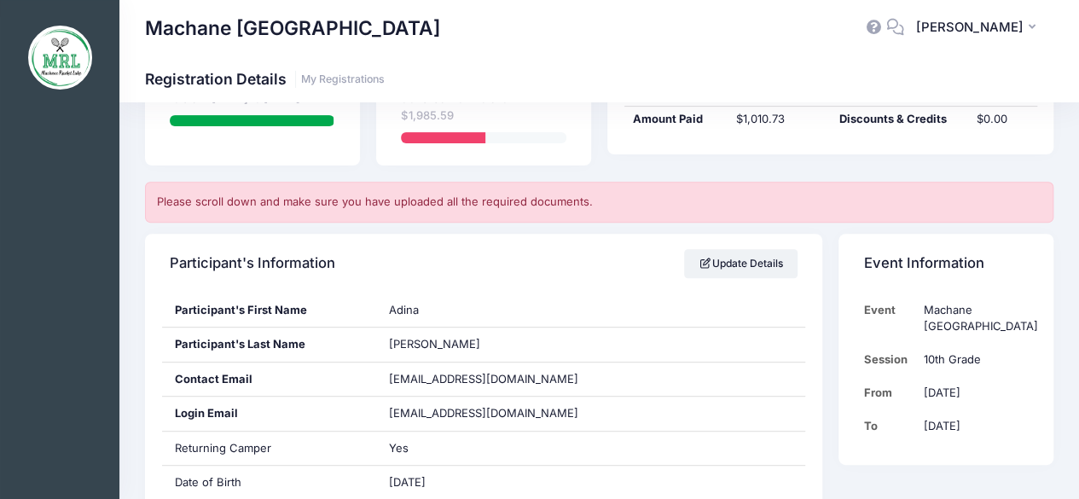
scroll to position [230, 0]
